Goal: Information Seeking & Learning: Understand process/instructions

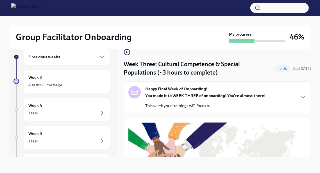
scroll to position [419, 0]
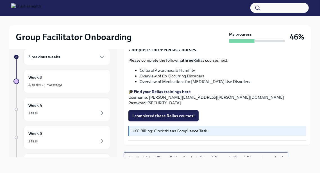
click at [192, 155] on span "Next task : Week Three: Ethics, Conduct, & Legal Responsibilities (~5 hours to …" at bounding box center [205, 158] width 155 height 6
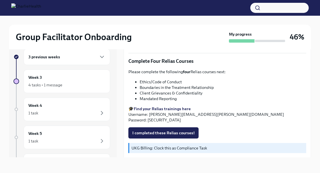
scroll to position [218, 0]
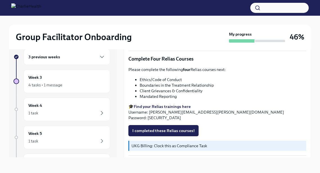
click at [171, 78] on li "Ethics/Code of Conduct" at bounding box center [223, 80] width 167 height 6
copy ul "Ethics/Code of Conduct"
click at [169, 96] on li "Mandated Reporting" at bounding box center [223, 97] width 167 height 6
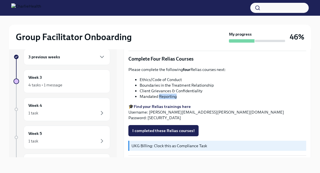
click at [169, 96] on li "Mandated Reporting" at bounding box center [223, 97] width 167 height 6
copy div "Mandated Reporting"
click at [85, 86] on div "4 tasks • 1 message" at bounding box center [66, 85] width 77 height 7
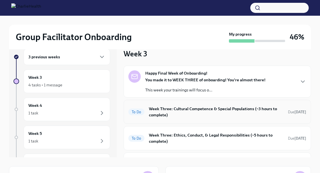
click at [143, 113] on span "To Do" at bounding box center [136, 112] width 16 height 4
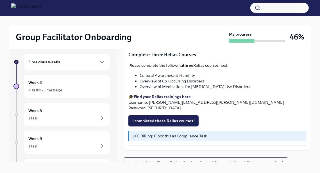
scroll to position [10, 0]
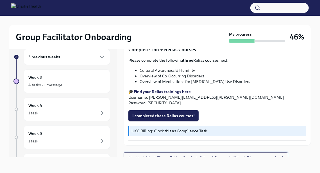
click at [192, 155] on span "Next task : Week Three: Ethics, Conduct, & Legal Responsibilities (~5 hours to …" at bounding box center [205, 158] width 155 height 6
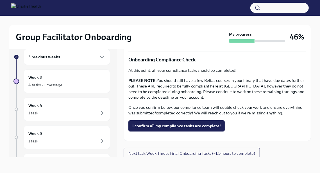
scroll to position [323, 0]
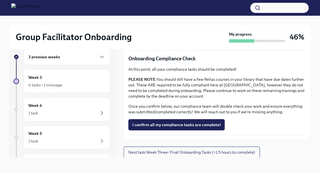
click at [177, 151] on span "Next task : Week Three: Final Onboarding Tasks (~1.5 hours to complete)" at bounding box center [191, 153] width 127 height 6
